Goal: Task Accomplishment & Management: Use online tool/utility

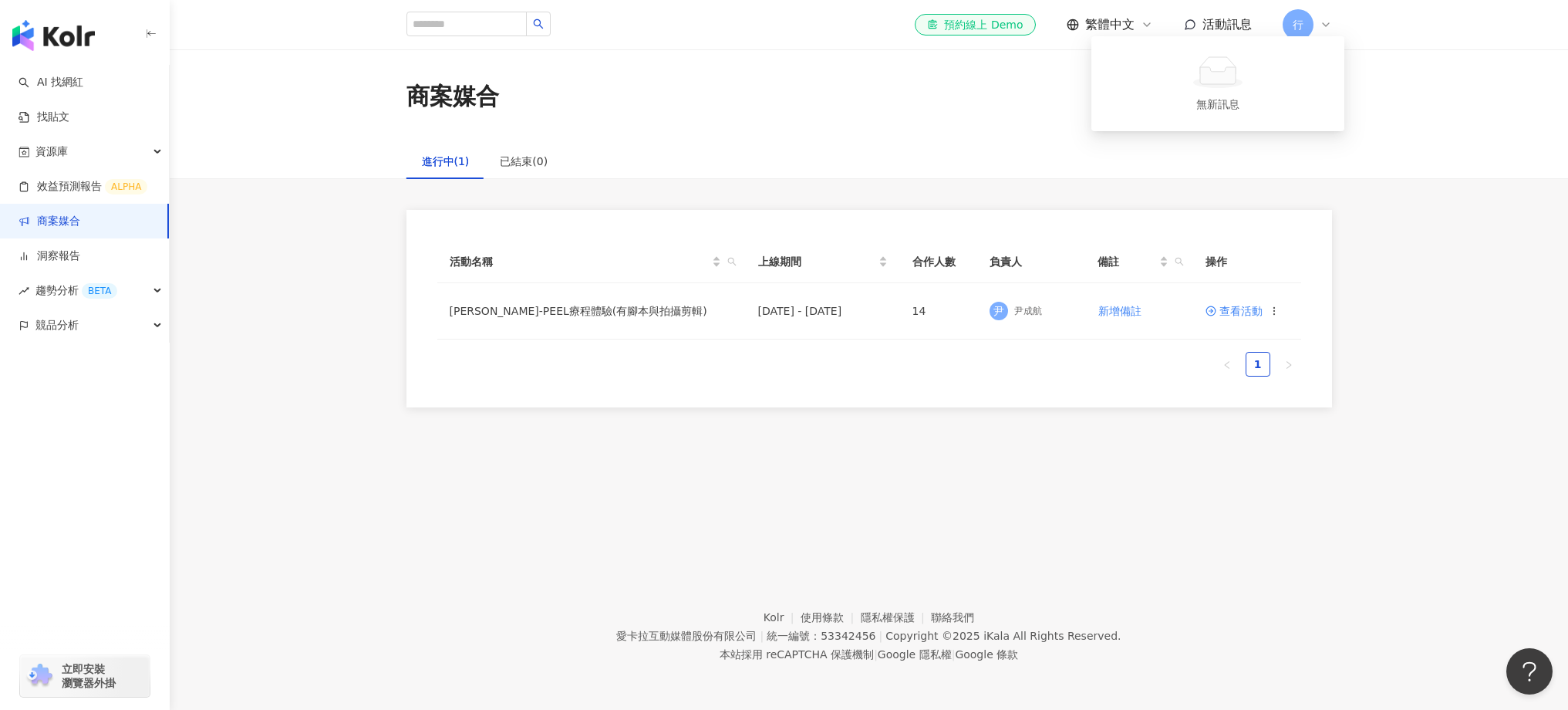
click at [1238, 19] on span "活動訊息" at bounding box center [1227, 24] width 50 height 15
click at [1240, 29] on span "活動訊息" at bounding box center [1227, 24] width 50 height 15
click at [79, 224] on link "商案媒合" at bounding box center [50, 221] width 62 height 15
click at [1237, 314] on span "查看活動" at bounding box center [1234, 311] width 57 height 11
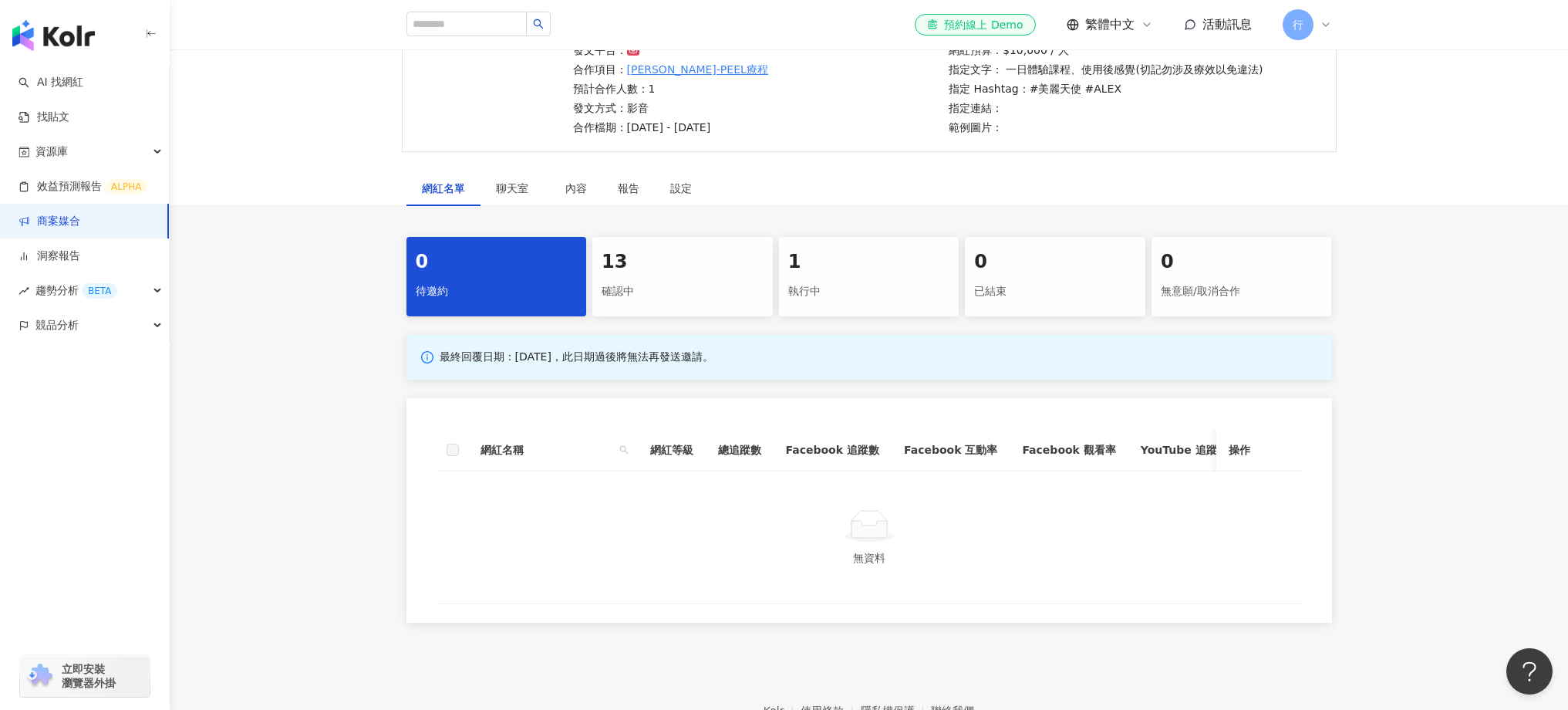
scroll to position [245, 0]
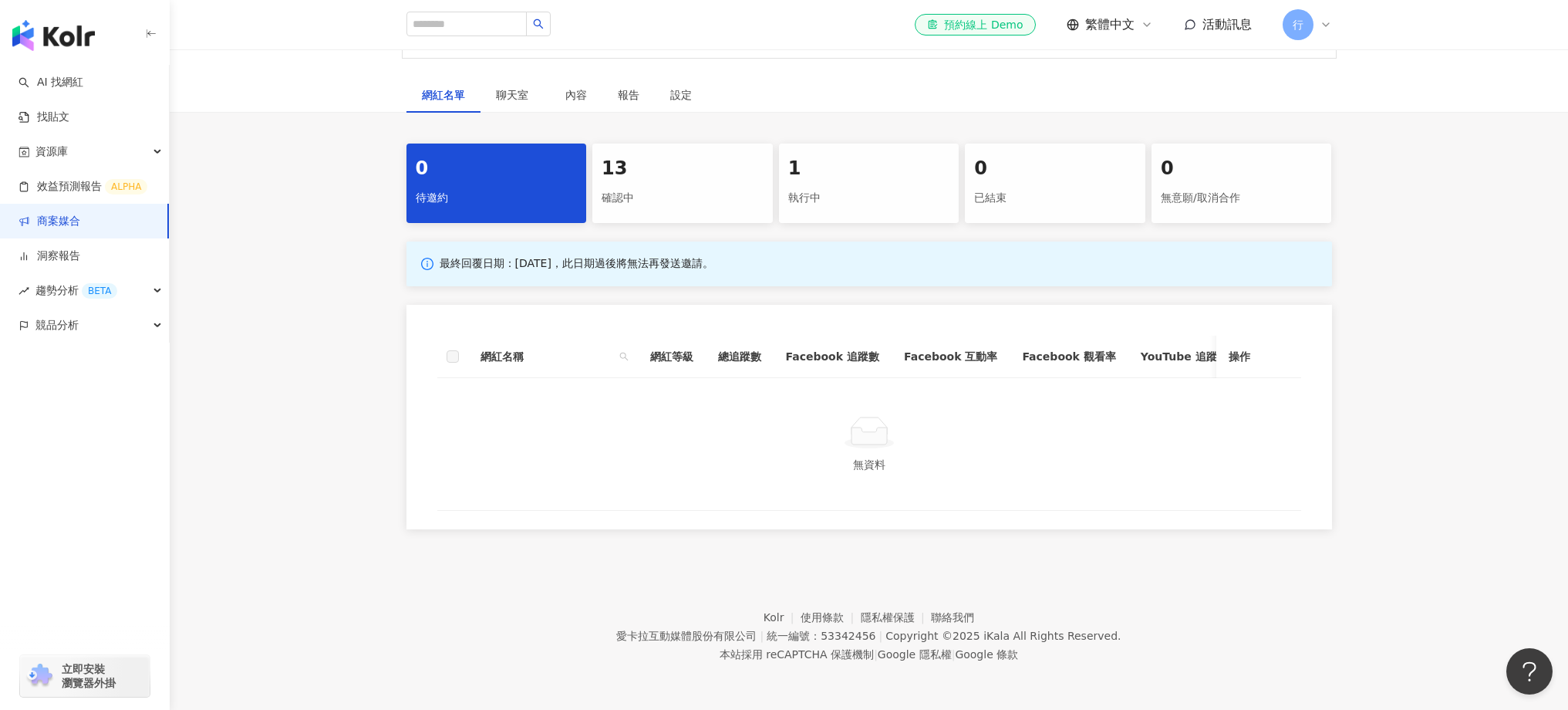
click at [673, 185] on div "確認中" at bounding box center [682, 198] width 162 height 26
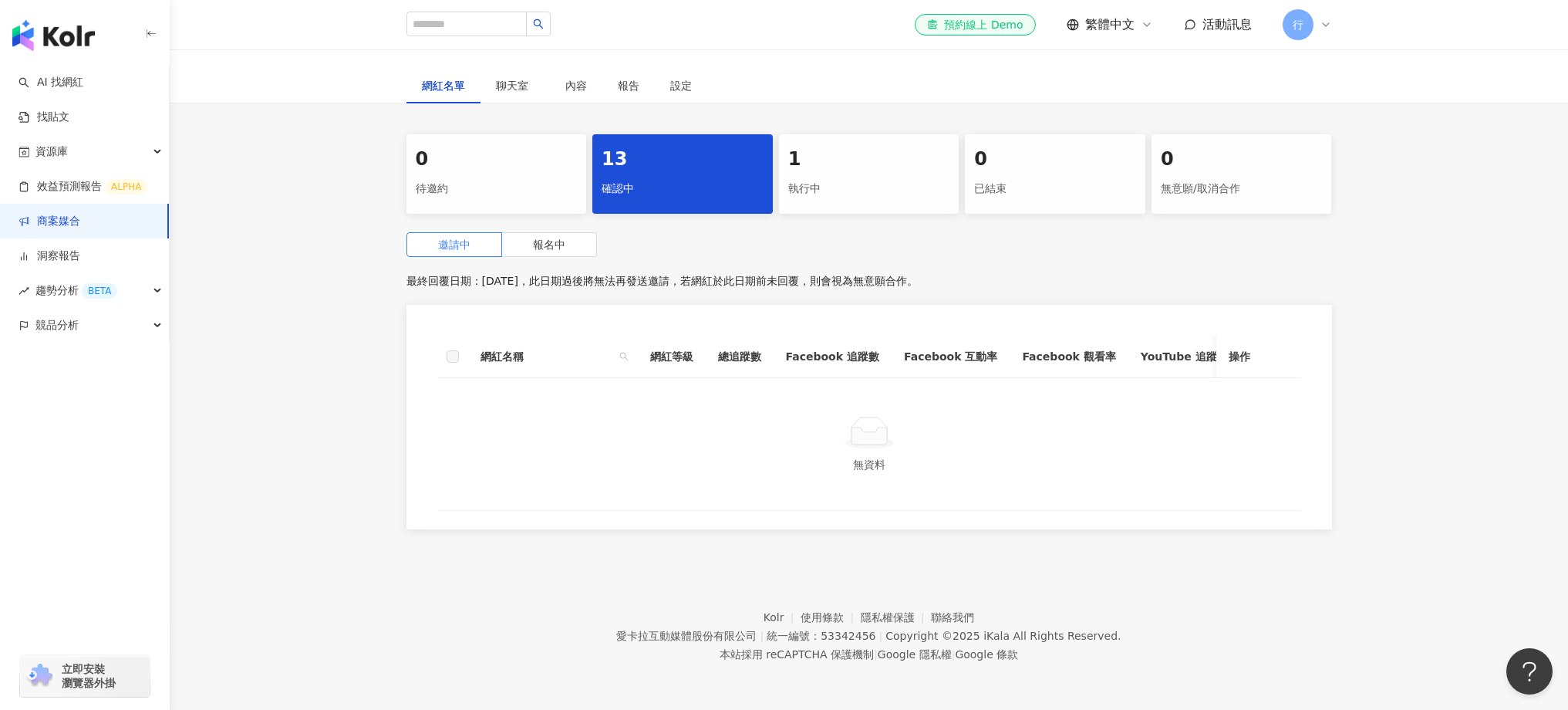
scroll to position [254, 0]
click at [568, 237] on label "報名中" at bounding box center [550, 245] width 95 height 25
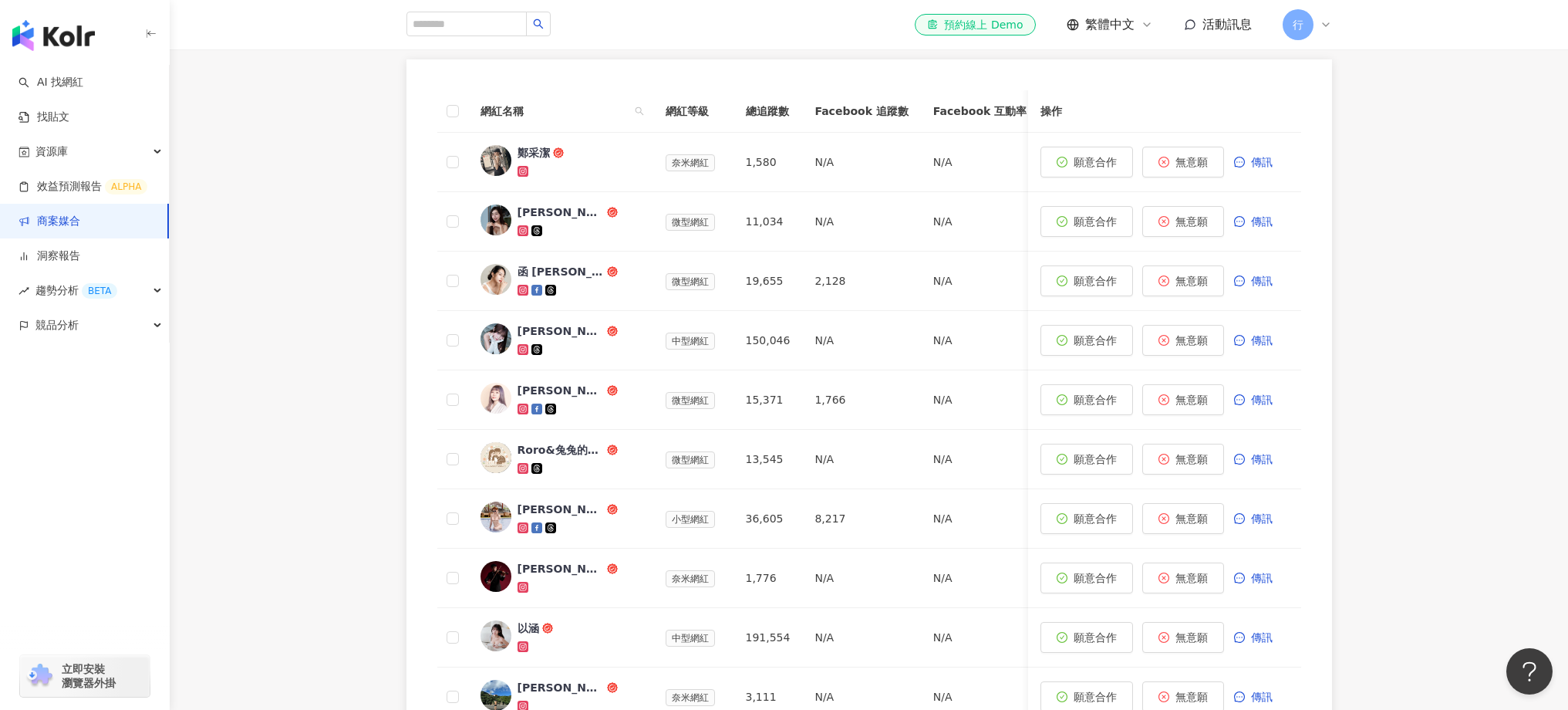
scroll to position [489, 0]
click at [1201, 26] on div "活動訊息" at bounding box center [1218, 25] width 68 height 17
click at [62, 229] on link "商案媒合" at bounding box center [50, 221] width 62 height 15
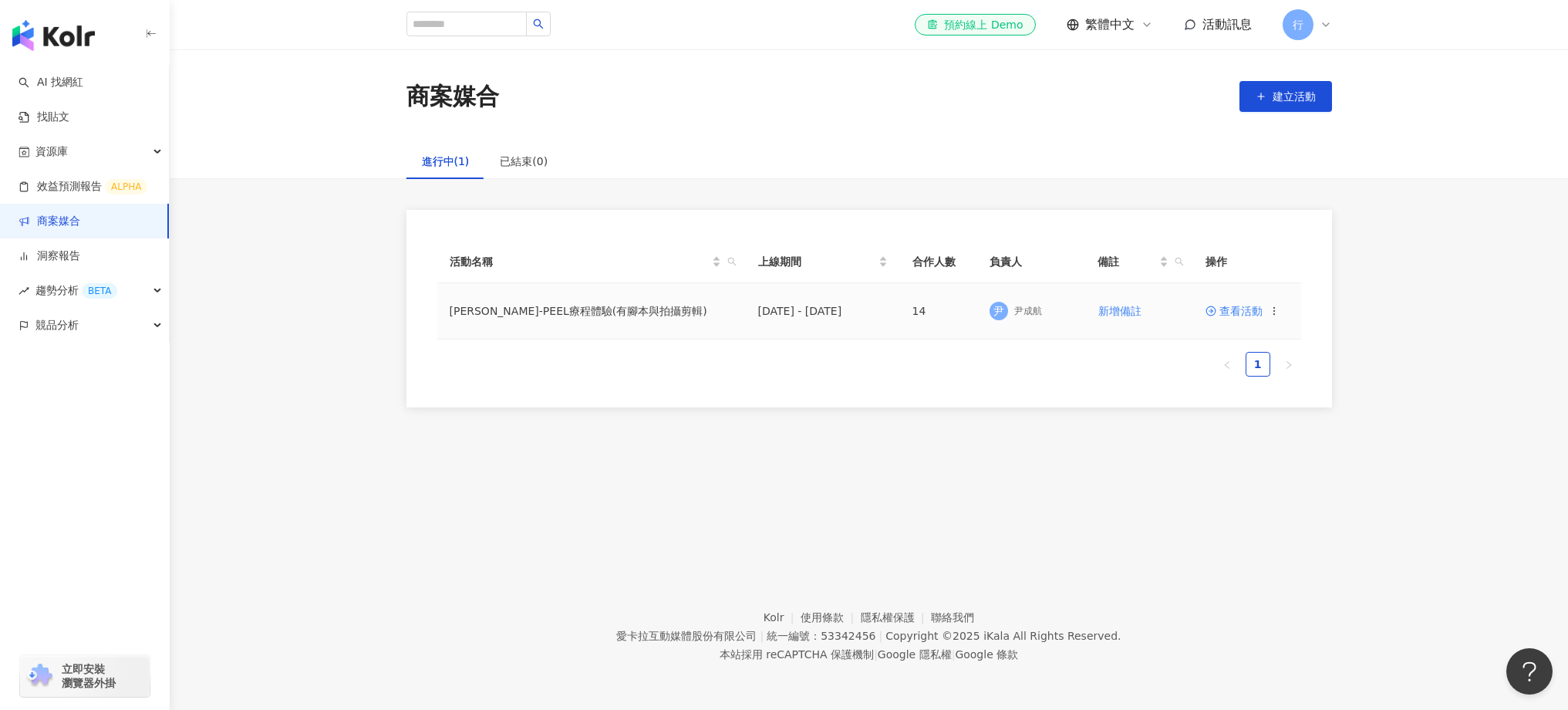
click at [1222, 307] on span "查看活動" at bounding box center [1234, 311] width 57 height 11
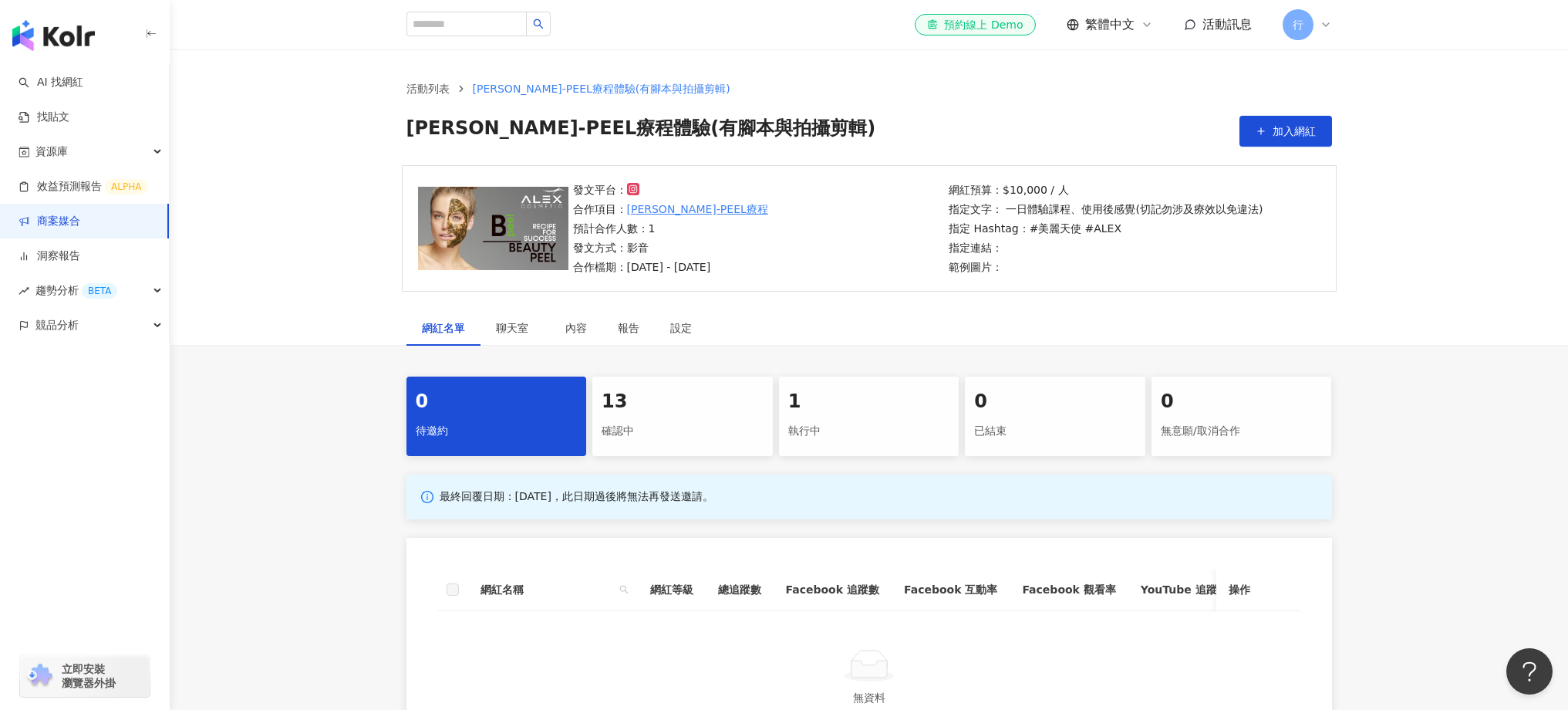
click at [873, 422] on div "執行中" at bounding box center [869, 431] width 162 height 26
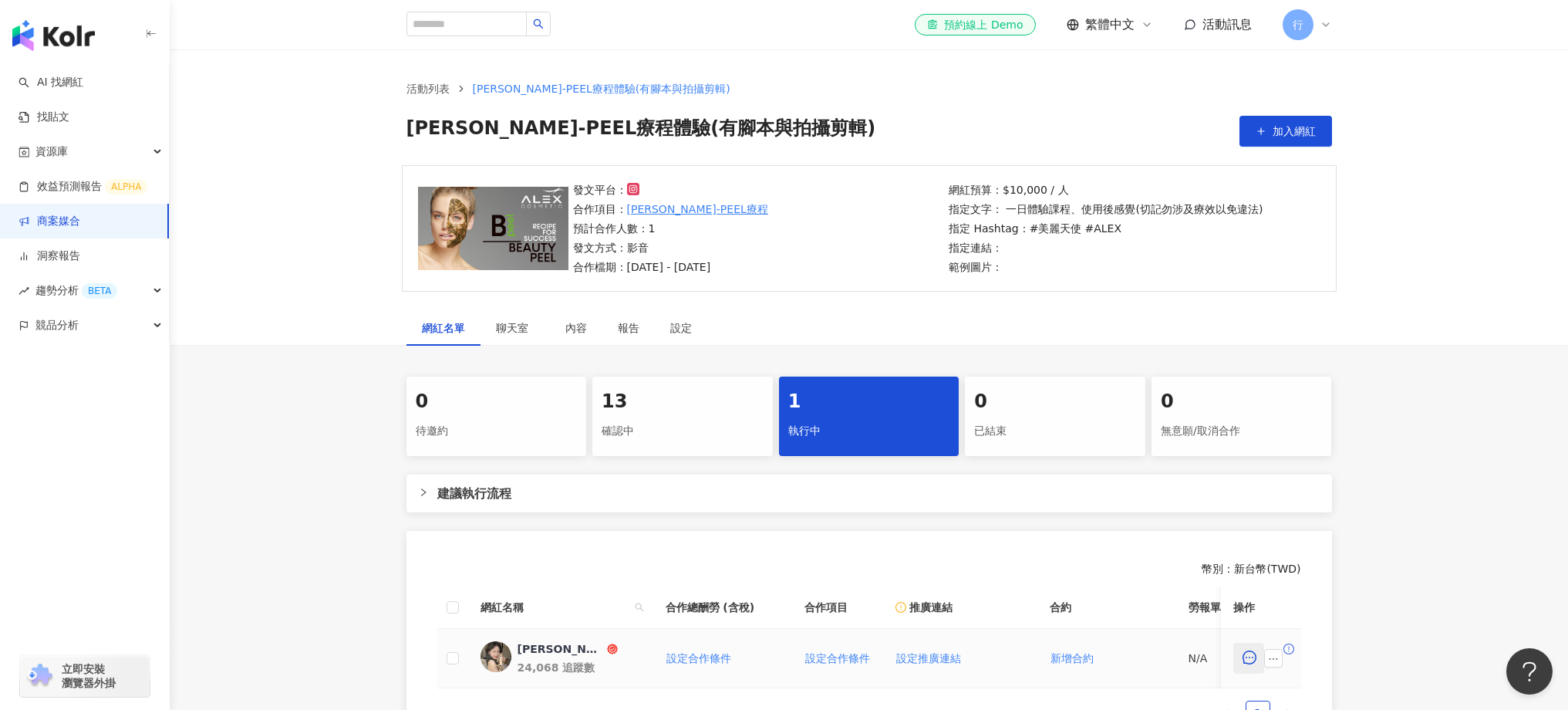
click at [1257, 653] on button "button" at bounding box center [1249, 658] width 31 height 31
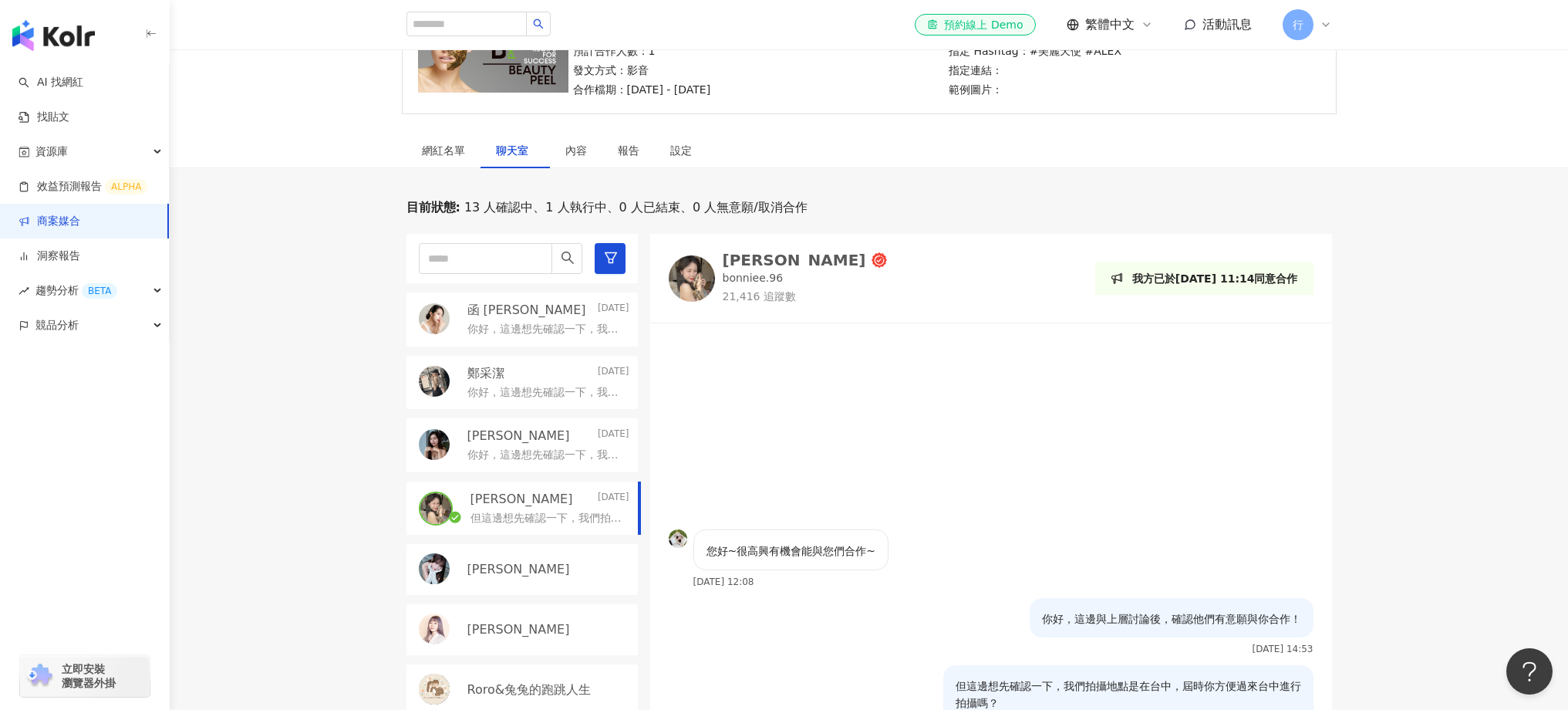
scroll to position [304, 0]
